Goal: Obtain resource: Obtain resource

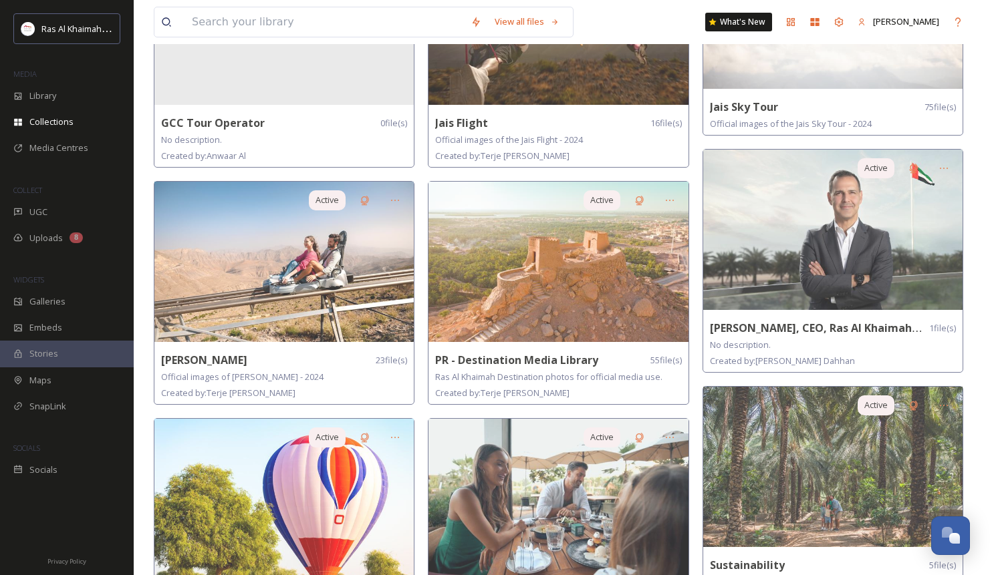
scroll to position [676, 0]
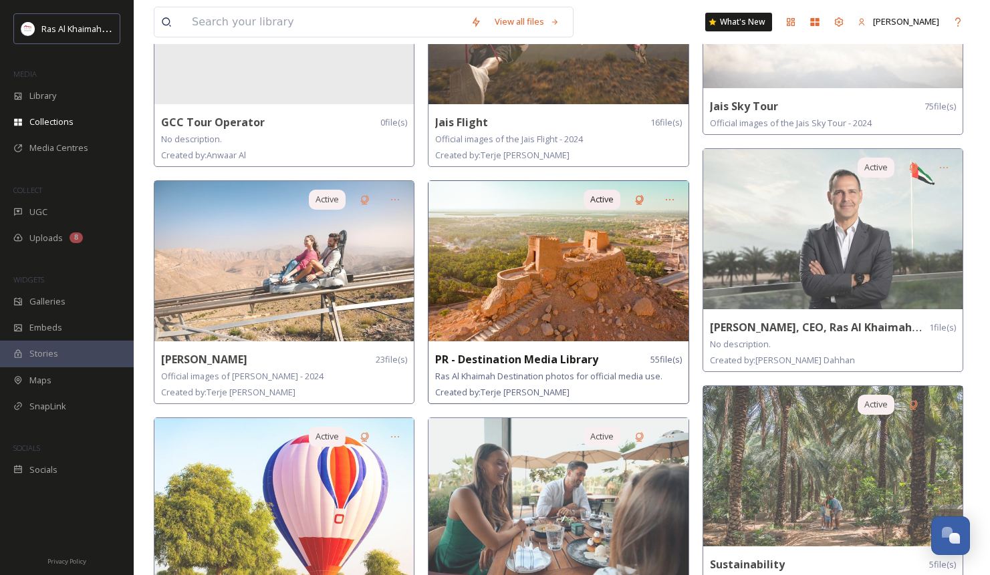
click at [513, 231] on img at bounding box center [557, 261] width 259 height 160
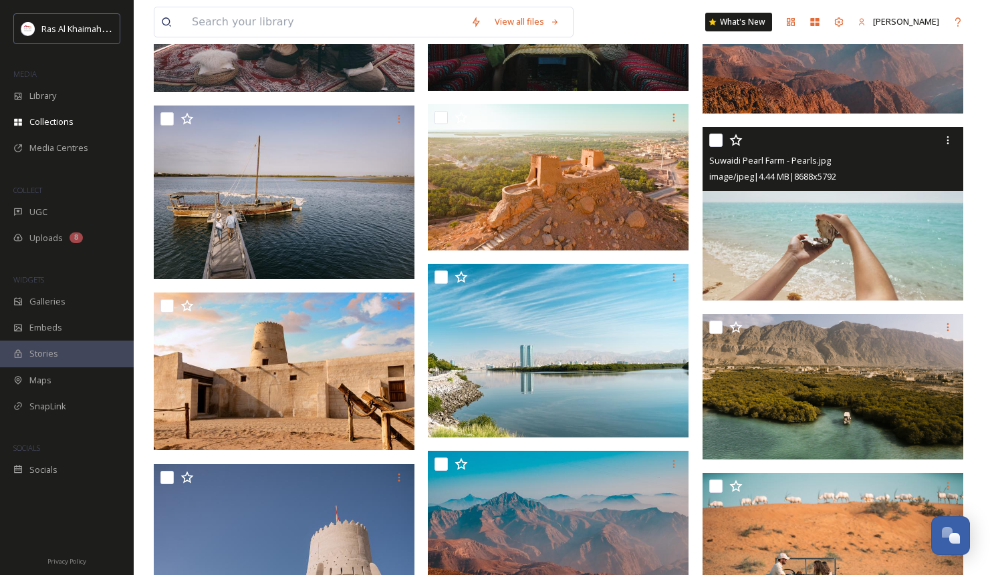
scroll to position [1242, 0]
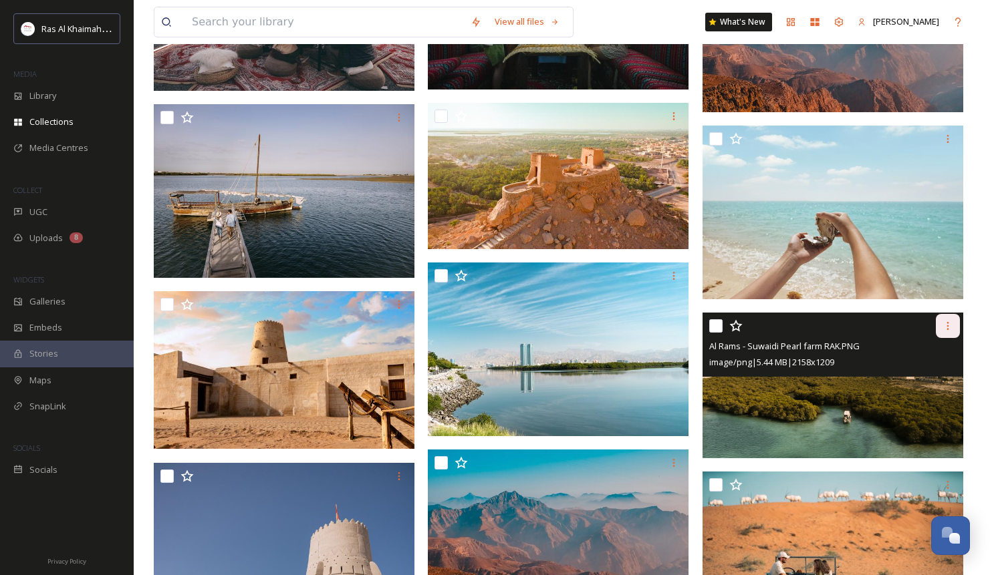
click at [944, 317] on div at bounding box center [948, 326] width 24 height 24
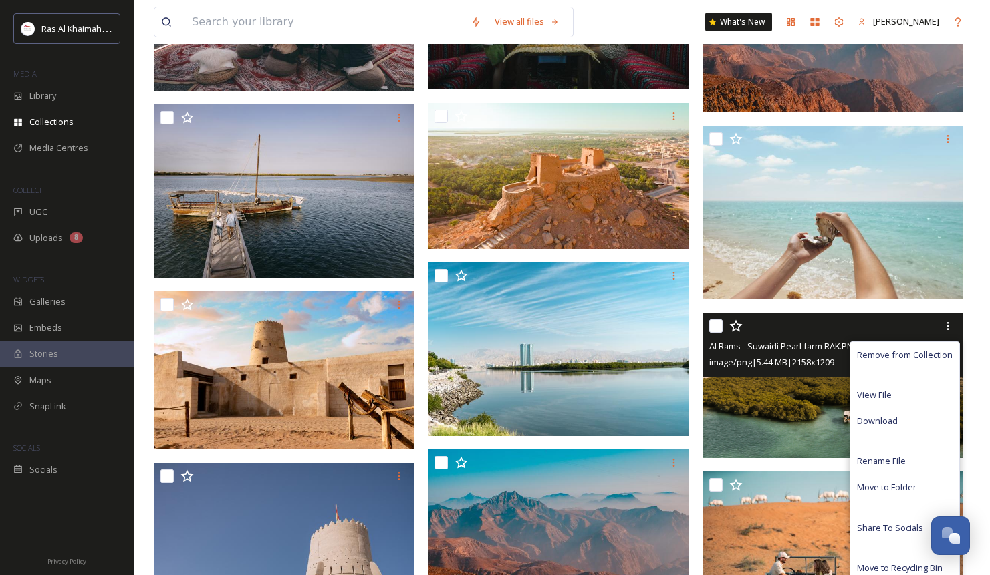
click at [793, 346] on span "Al Rams - Suwaidi Pearl farm RAK.PNG" at bounding box center [784, 346] width 150 height 12
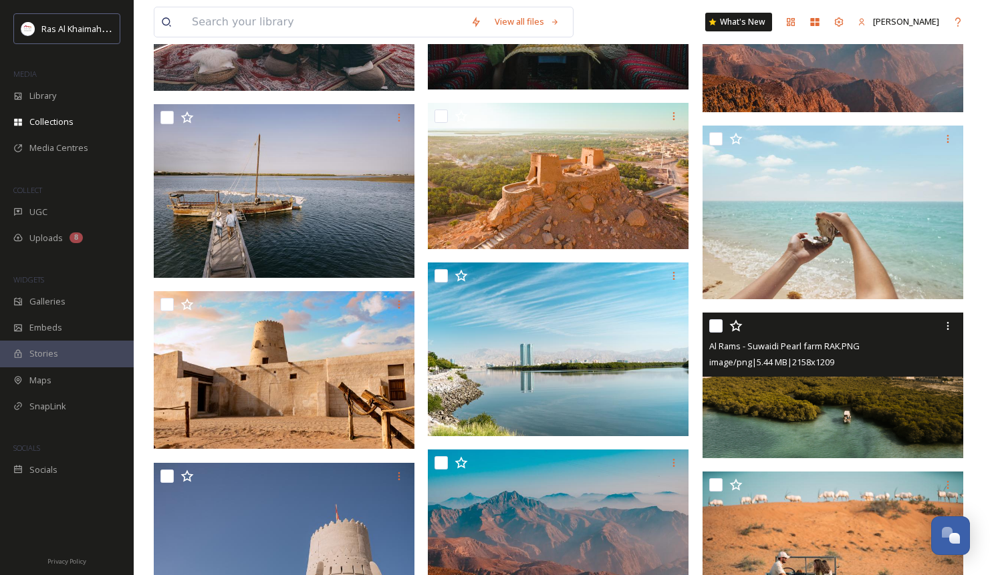
click at [793, 346] on span "Al Rams - Suwaidi Pearl farm RAK.PNG" at bounding box center [784, 346] width 150 height 12
click at [870, 407] on img at bounding box center [832, 386] width 261 height 146
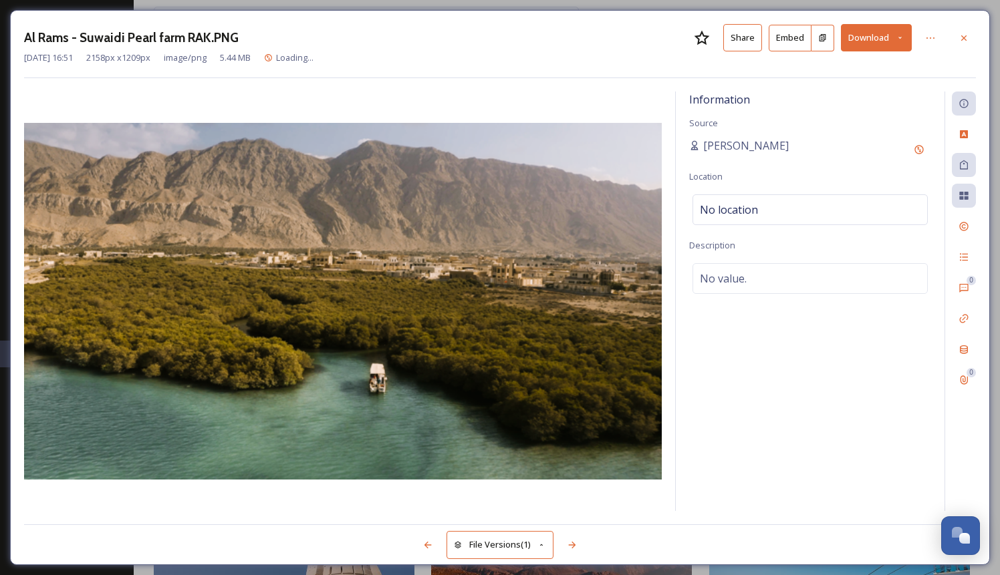
click at [740, 31] on button "Share" at bounding box center [742, 37] width 39 height 27
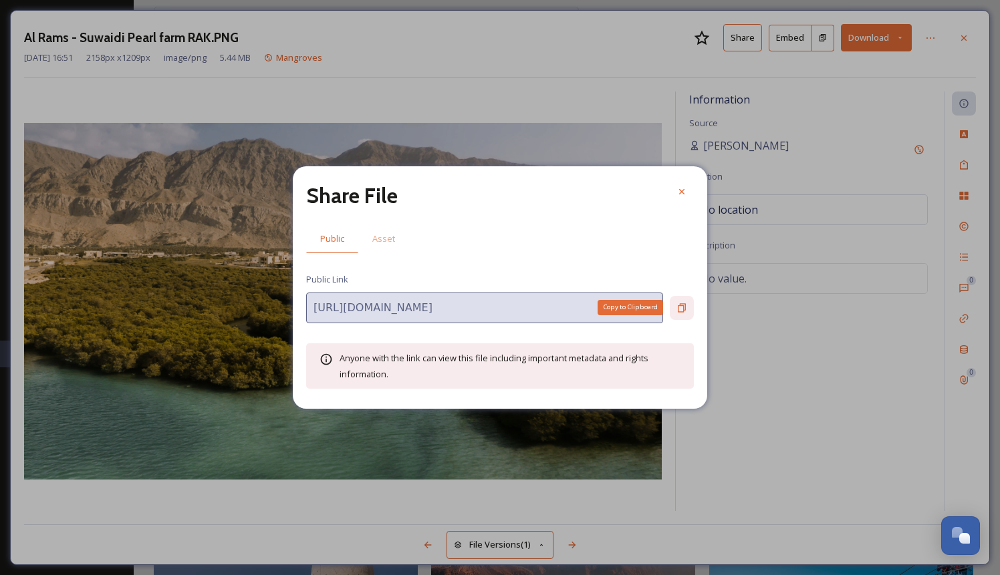
click at [686, 307] on icon at bounding box center [681, 308] width 11 height 11
click at [672, 196] on div at bounding box center [682, 192] width 24 height 24
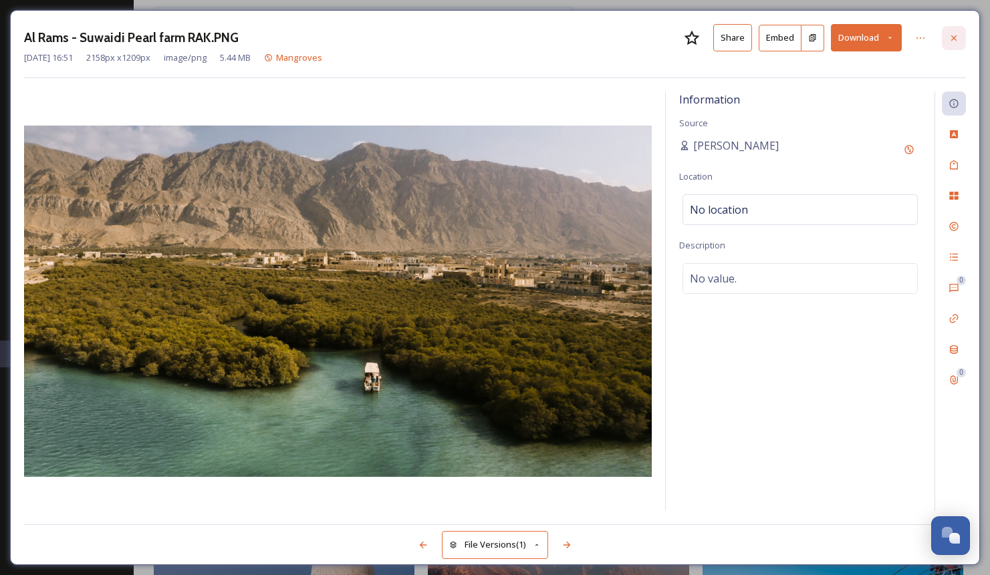
click at [954, 38] on icon at bounding box center [953, 37] width 5 height 5
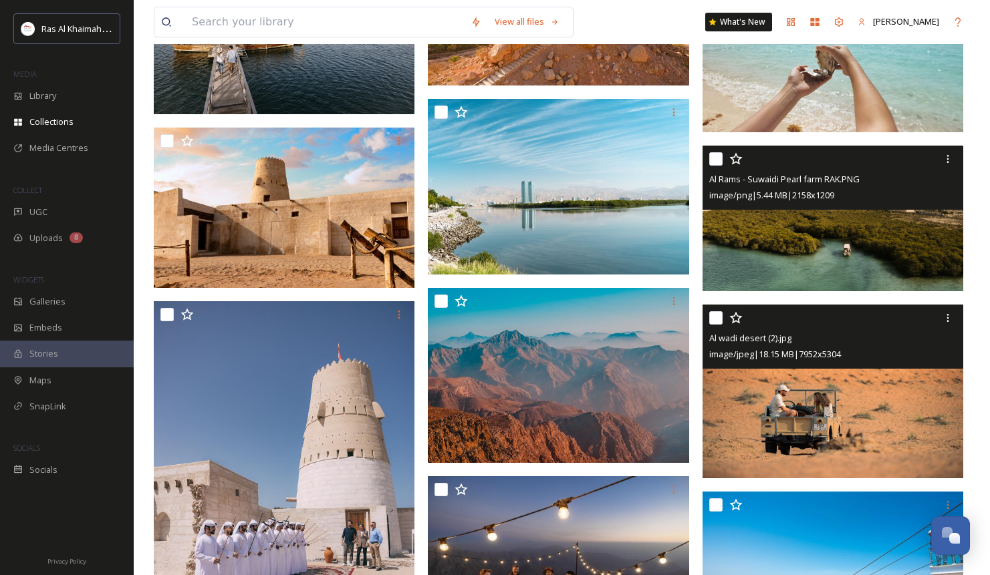
click at [704, 317] on div "Al wadi desert (2).jpg image/jpeg | 18.15 MB | 7952 x 5304" at bounding box center [832, 337] width 261 height 64
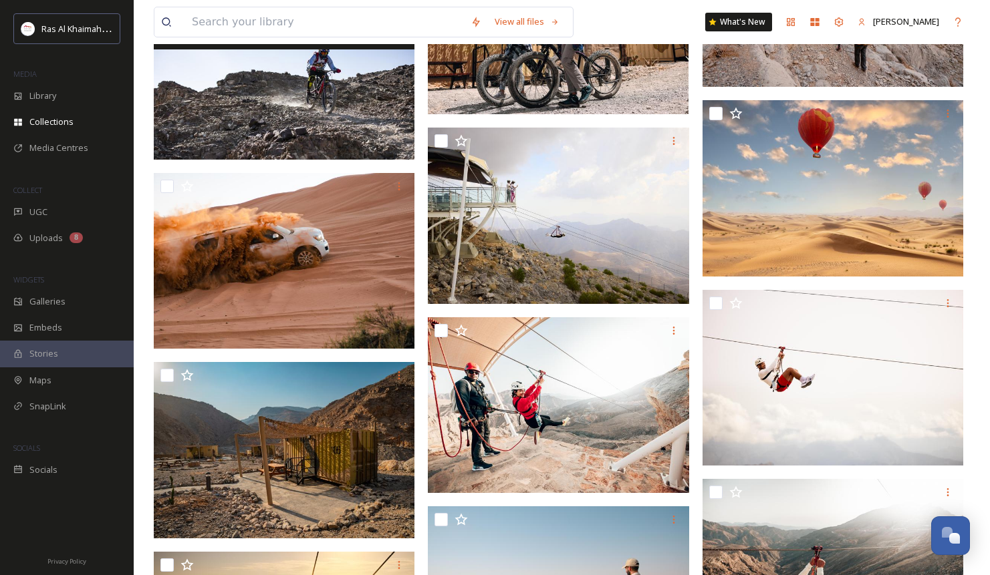
scroll to position [2932, 0]
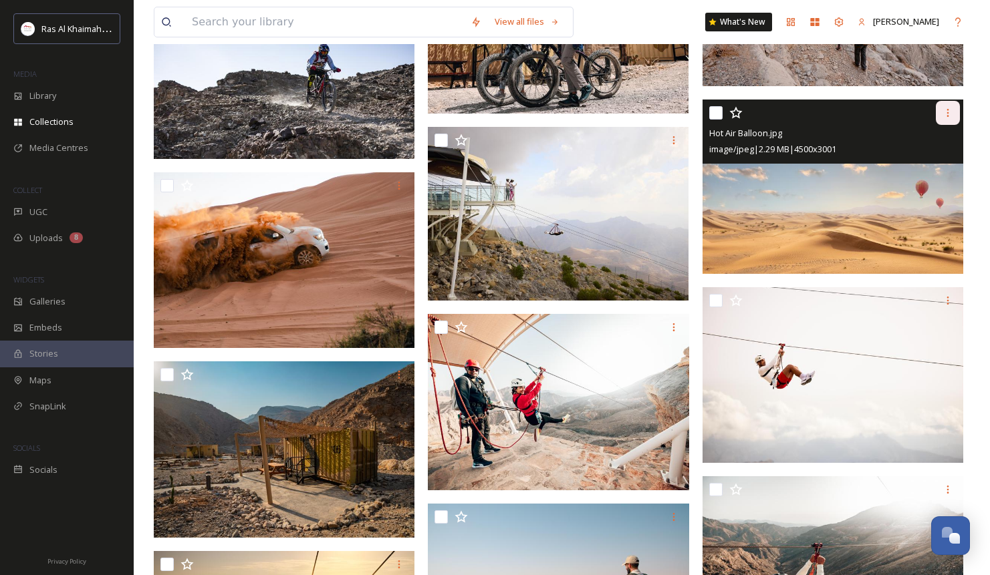
click at [948, 106] on div at bounding box center [948, 113] width 24 height 24
click at [775, 223] on img at bounding box center [832, 187] width 261 height 174
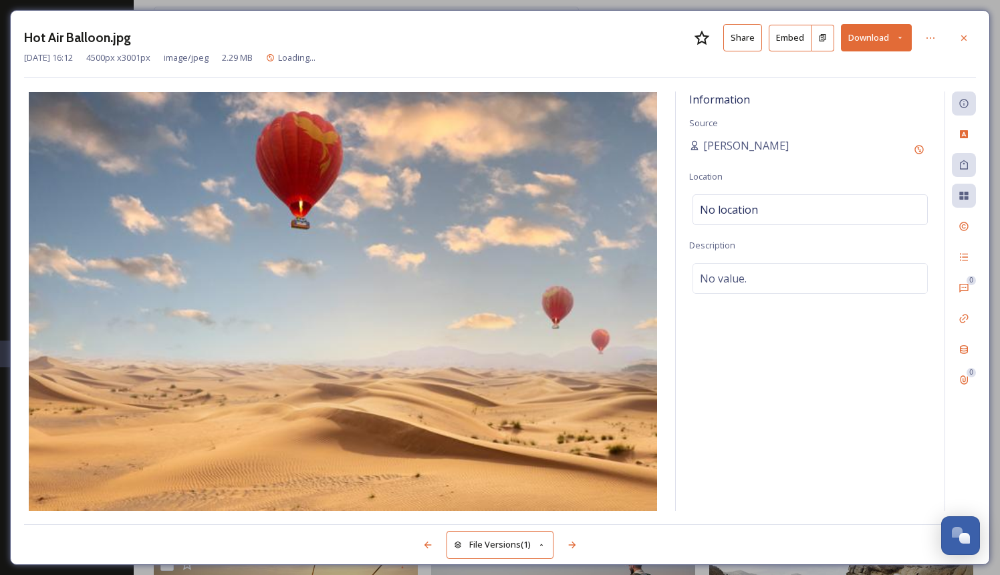
click at [753, 31] on button "Share" at bounding box center [742, 37] width 39 height 27
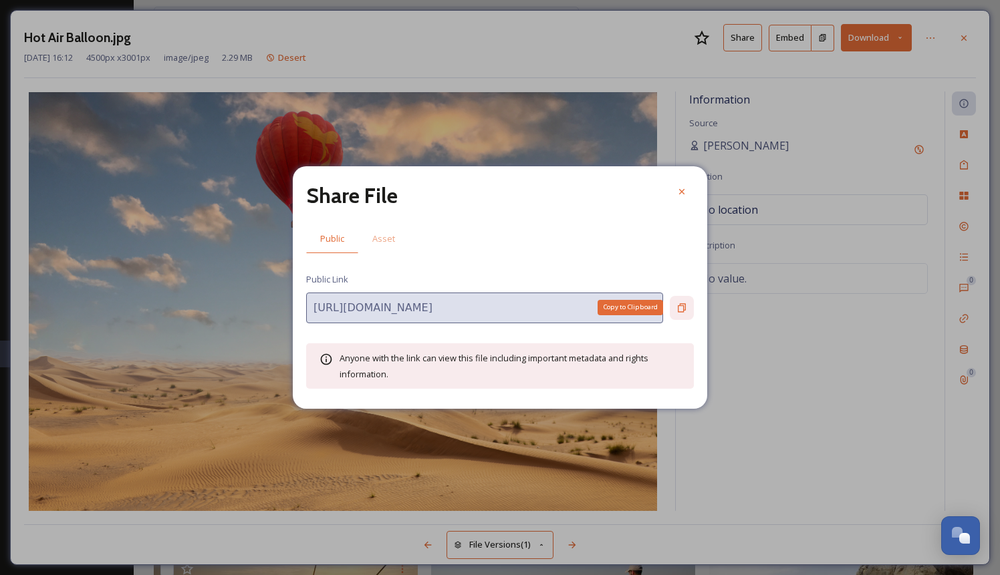
click at [686, 307] on icon at bounding box center [681, 308] width 11 height 11
click at [682, 185] on div at bounding box center [682, 192] width 24 height 24
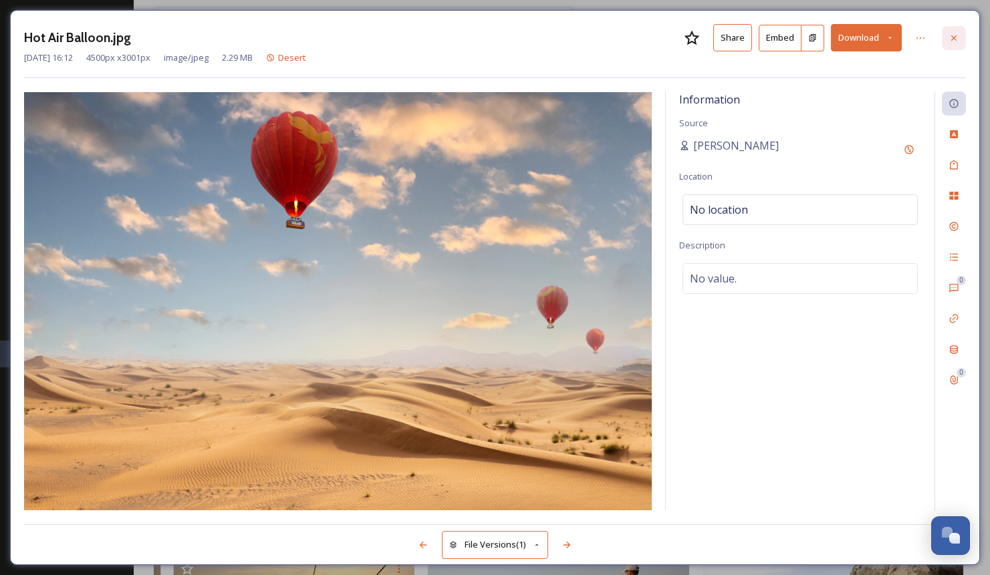
click at [953, 37] on icon at bounding box center [953, 37] width 5 height 5
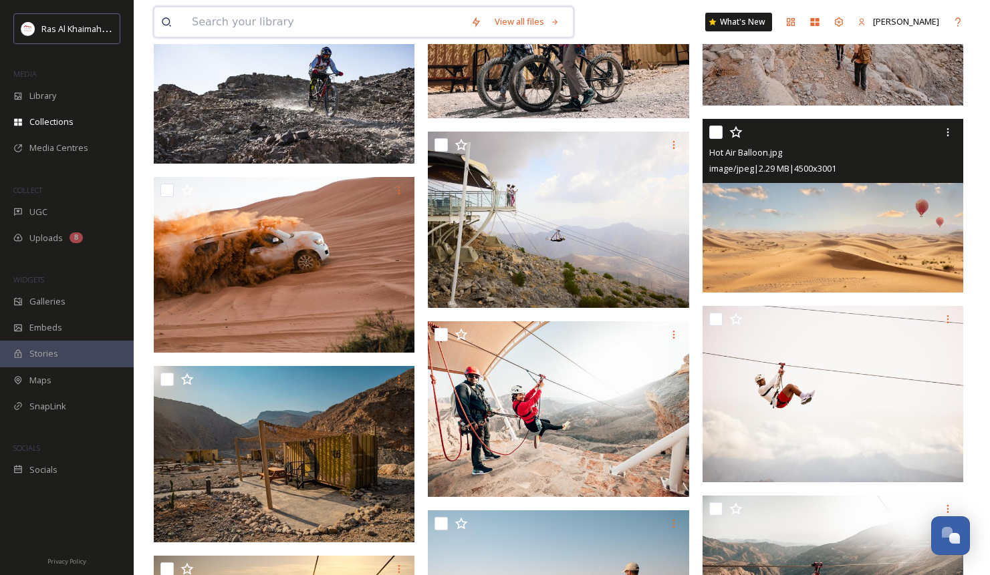
click at [340, 23] on input at bounding box center [324, 21] width 279 height 29
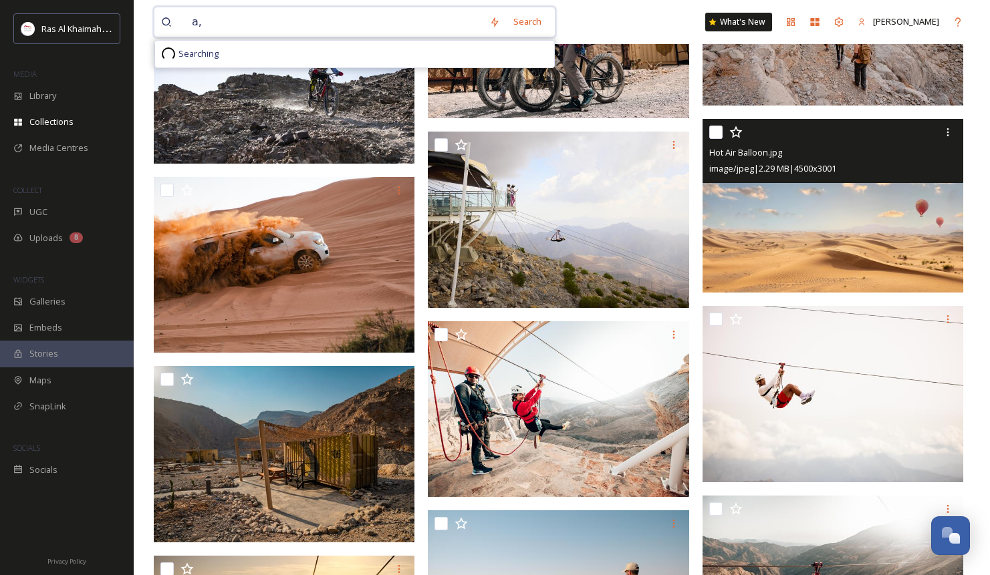
type input "a"
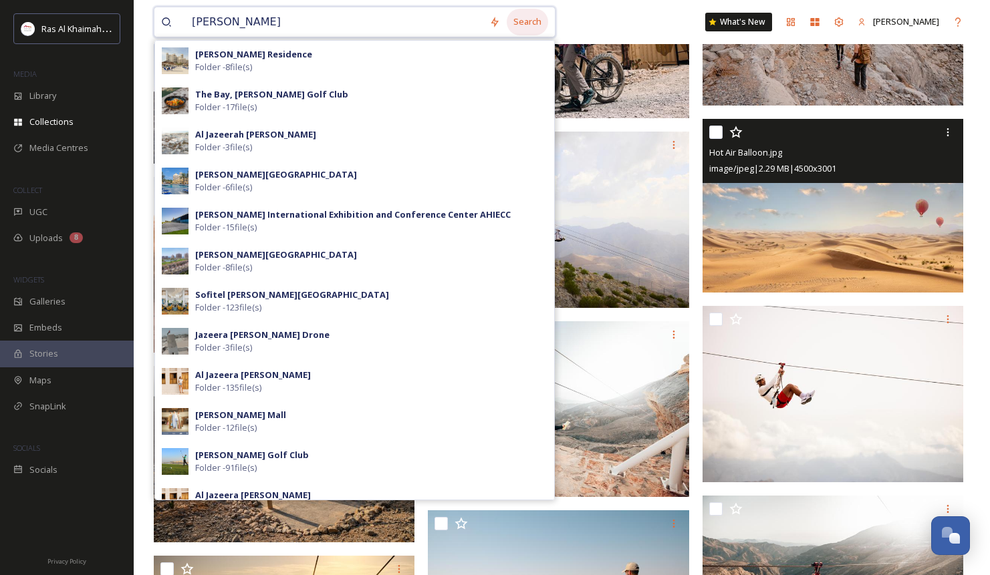
type input "[PERSON_NAME]"
click at [535, 20] on div "Search" at bounding box center [527, 22] width 41 height 26
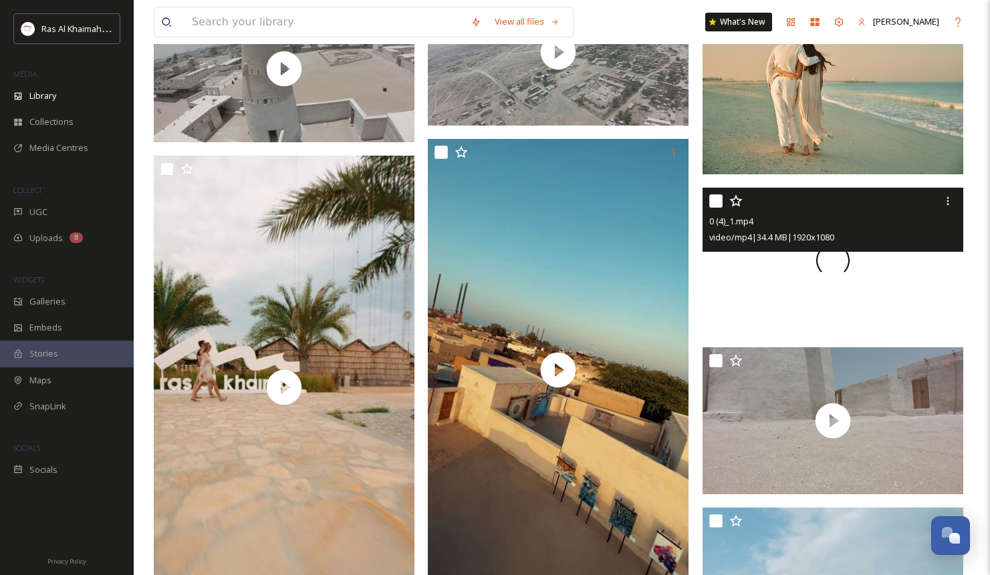
scroll to position [9184, 0]
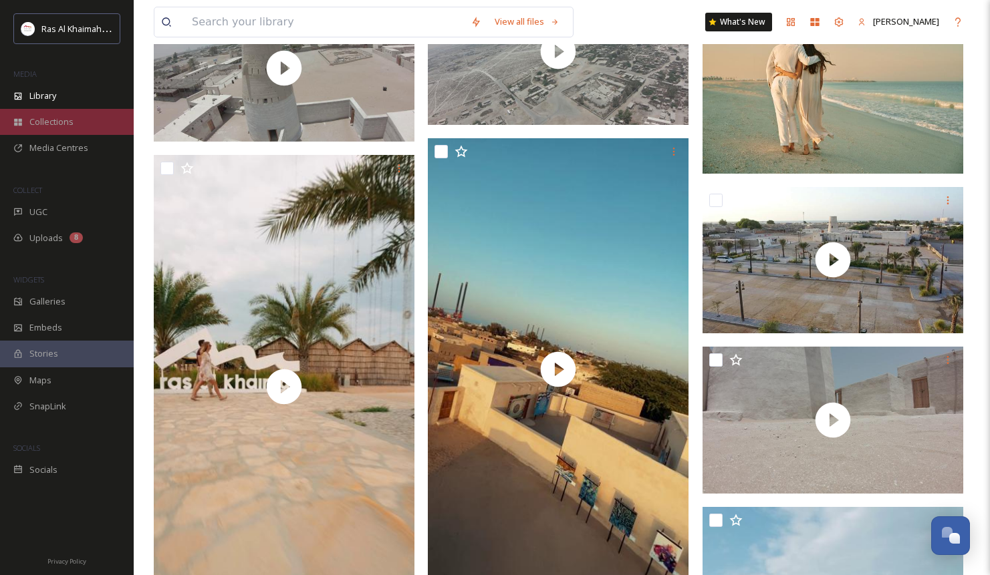
click at [67, 134] on div "Collections" at bounding box center [67, 122] width 134 height 26
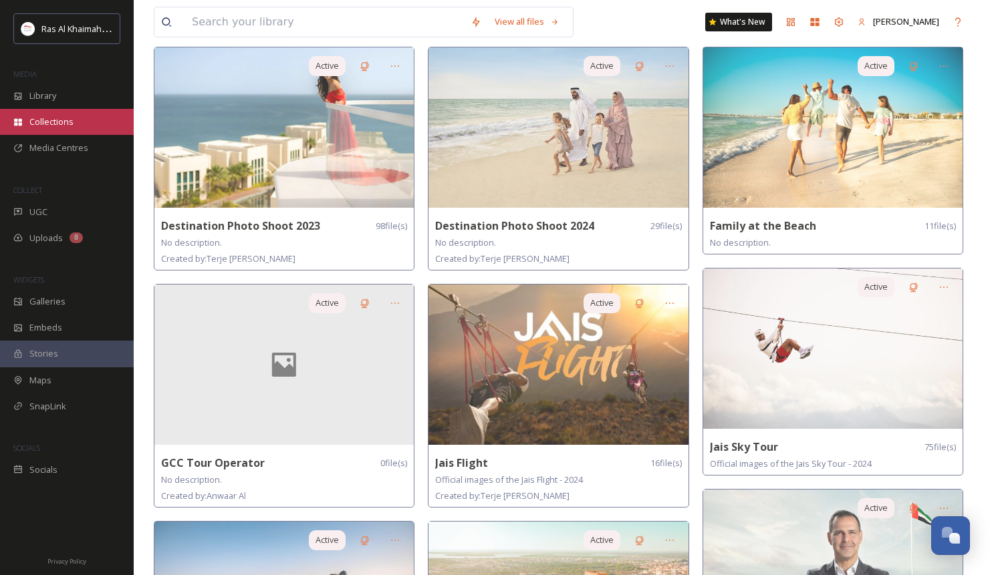
scroll to position [338, 0]
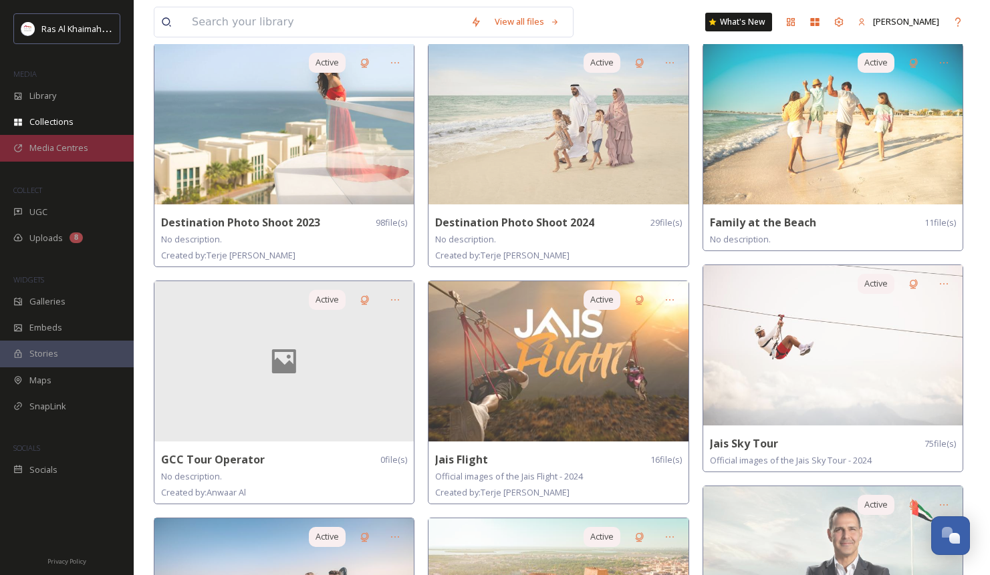
click at [94, 140] on div "Media Centres" at bounding box center [67, 148] width 134 height 26
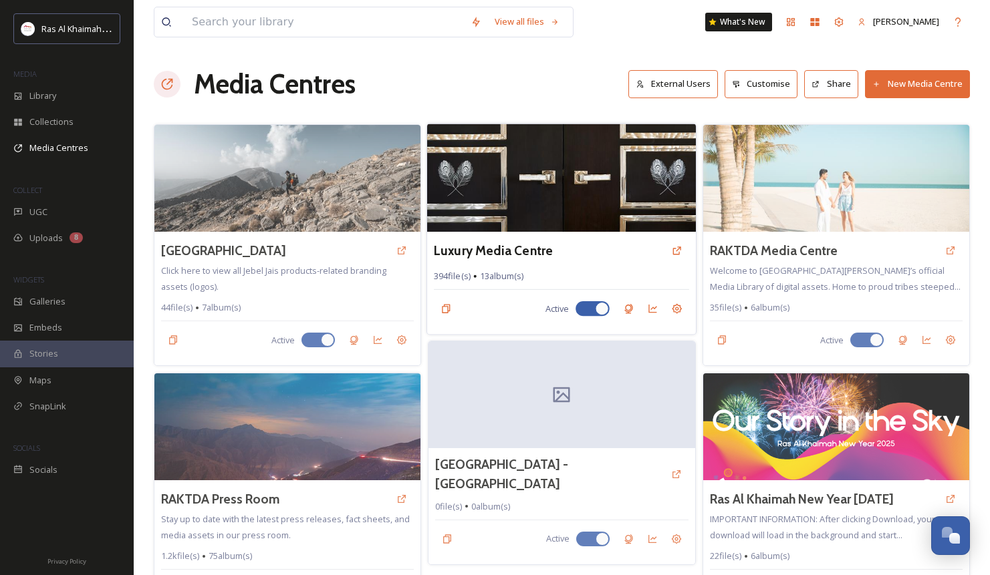
click at [616, 176] on img at bounding box center [561, 178] width 269 height 108
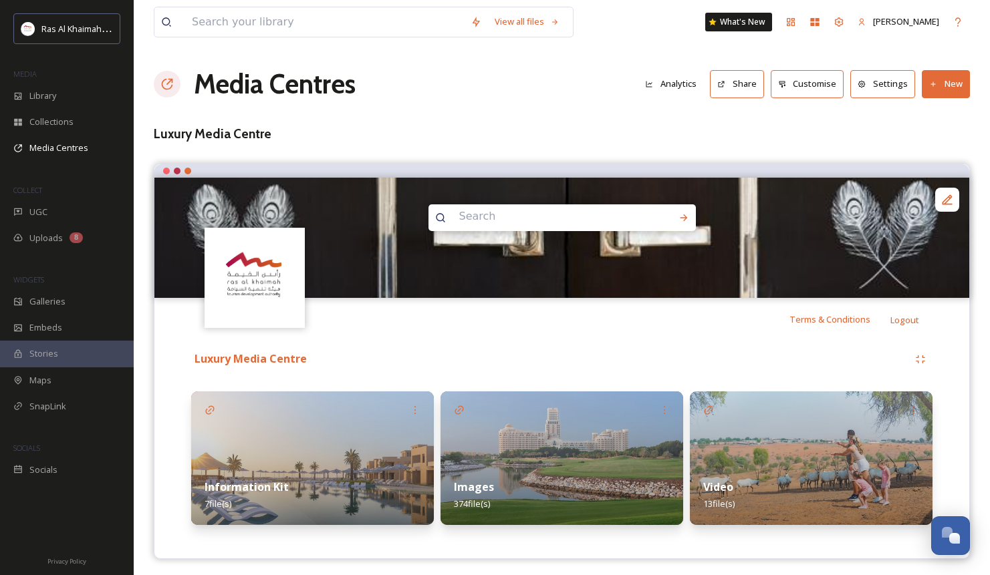
scroll to position [4, 0]
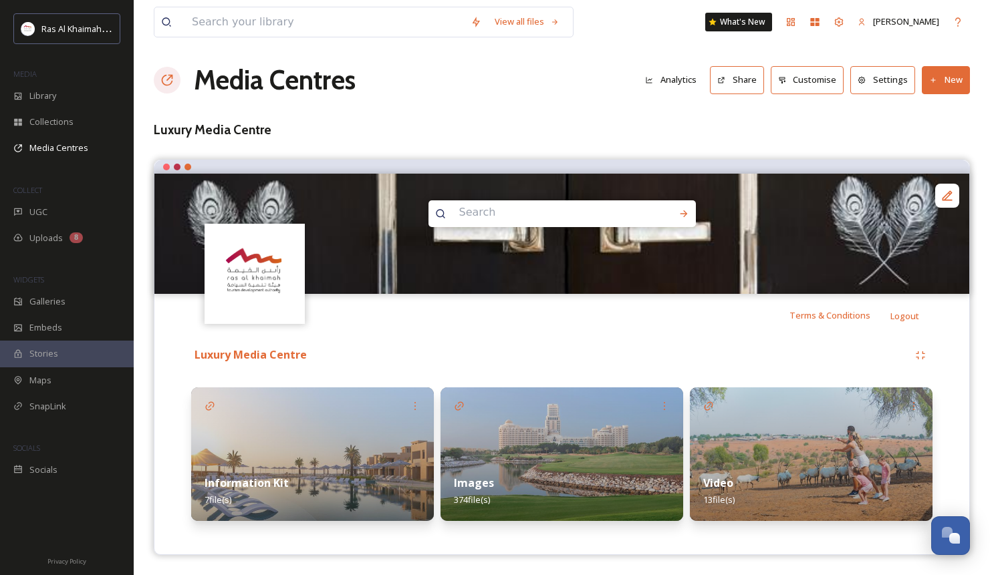
click at [561, 457] on img at bounding box center [561, 455] width 243 height 134
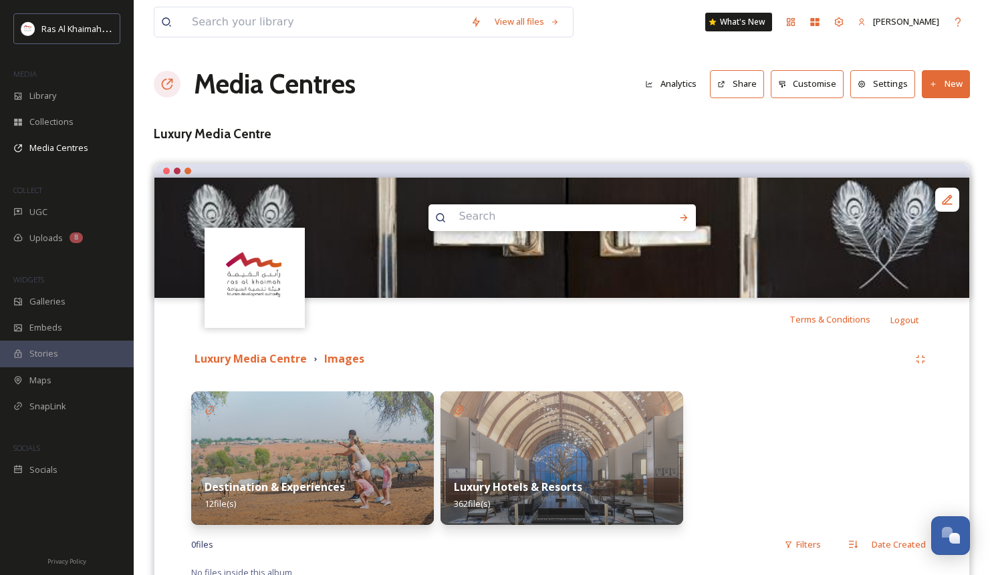
scroll to position [53, 0]
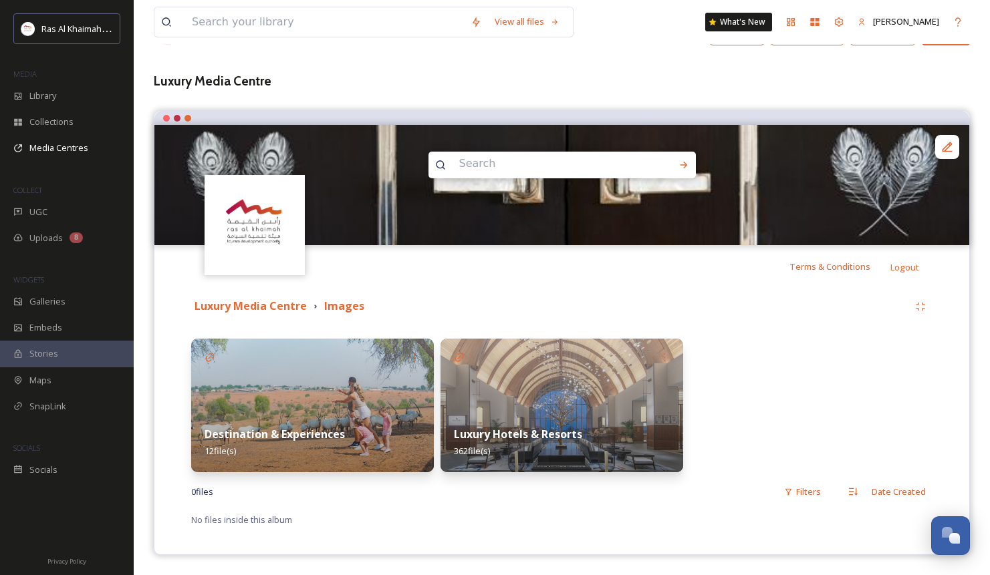
click at [319, 372] on img at bounding box center [312, 406] width 243 height 134
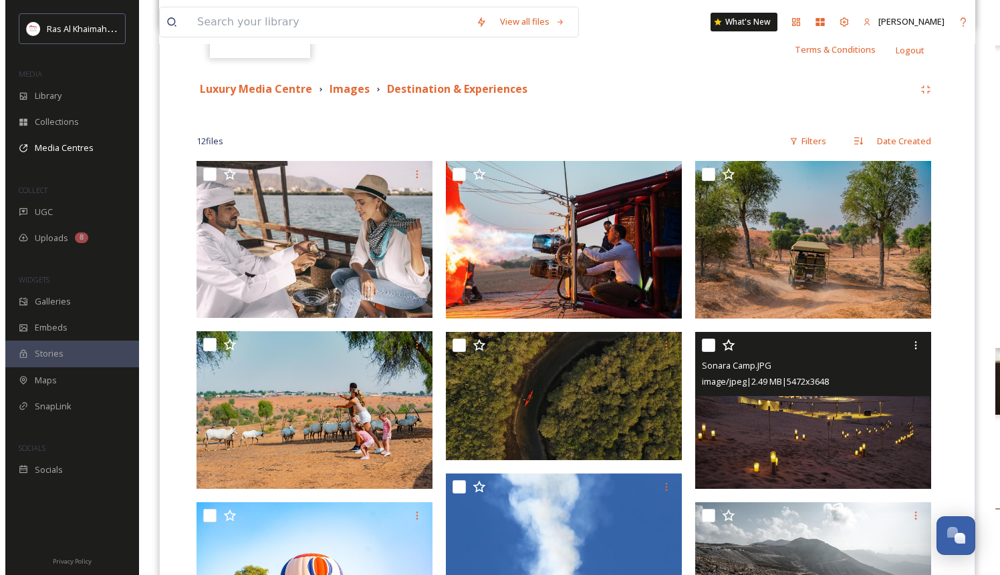
scroll to position [265, 0]
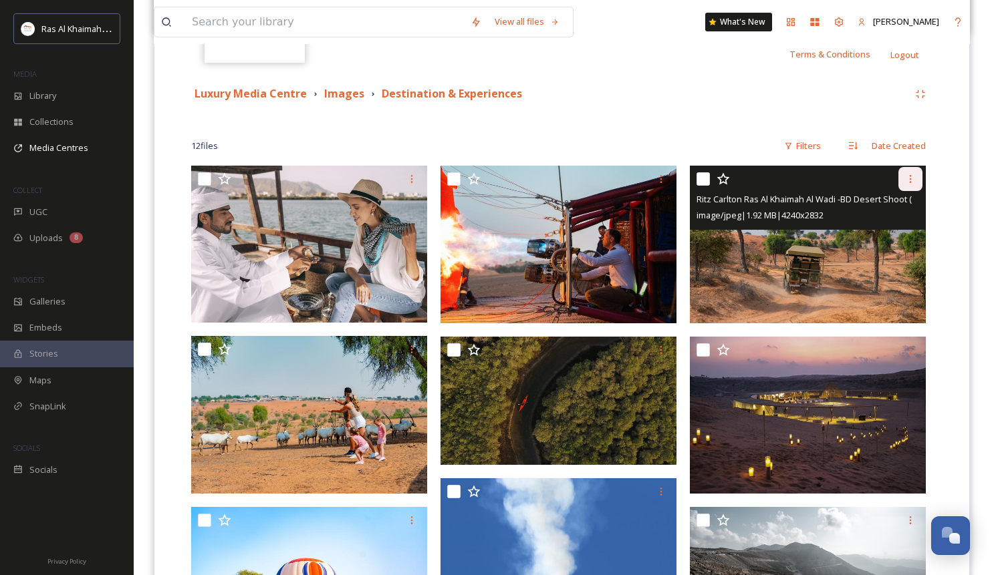
click at [908, 183] on icon at bounding box center [910, 179] width 11 height 11
click at [727, 254] on img at bounding box center [808, 245] width 236 height 158
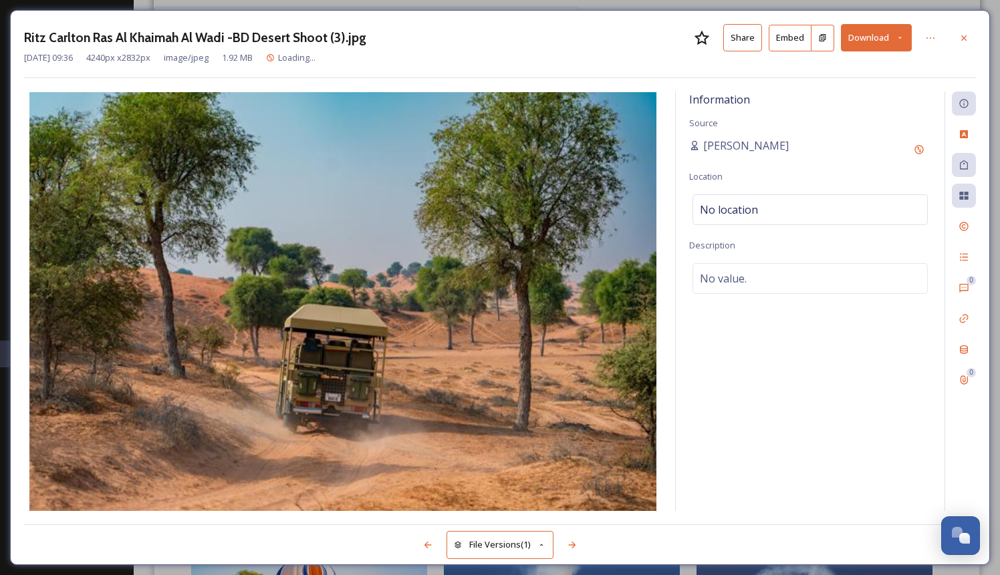
click at [751, 38] on button "Share" at bounding box center [742, 37] width 39 height 27
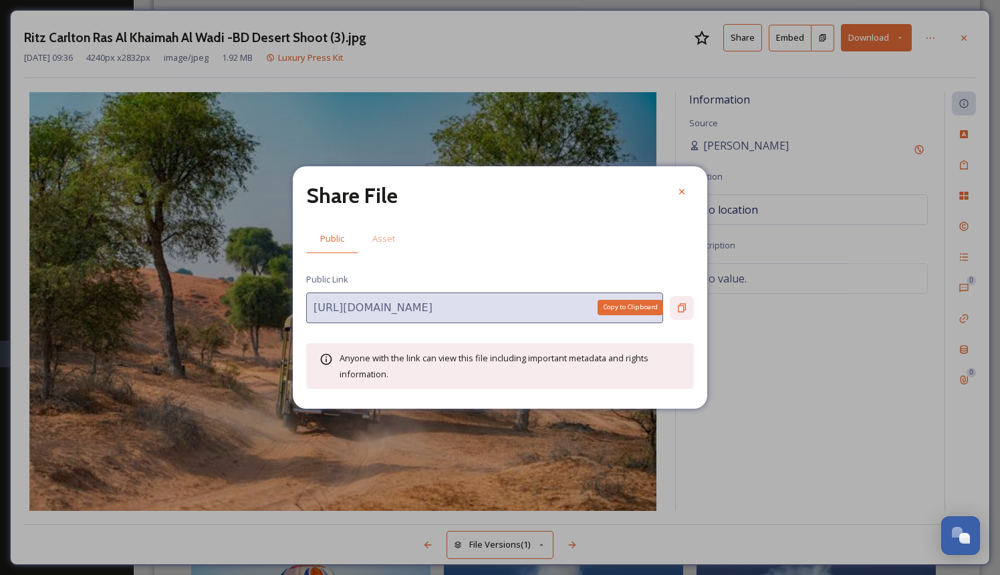
click at [680, 307] on icon at bounding box center [681, 308] width 11 height 11
